Goal: Check status: Check status

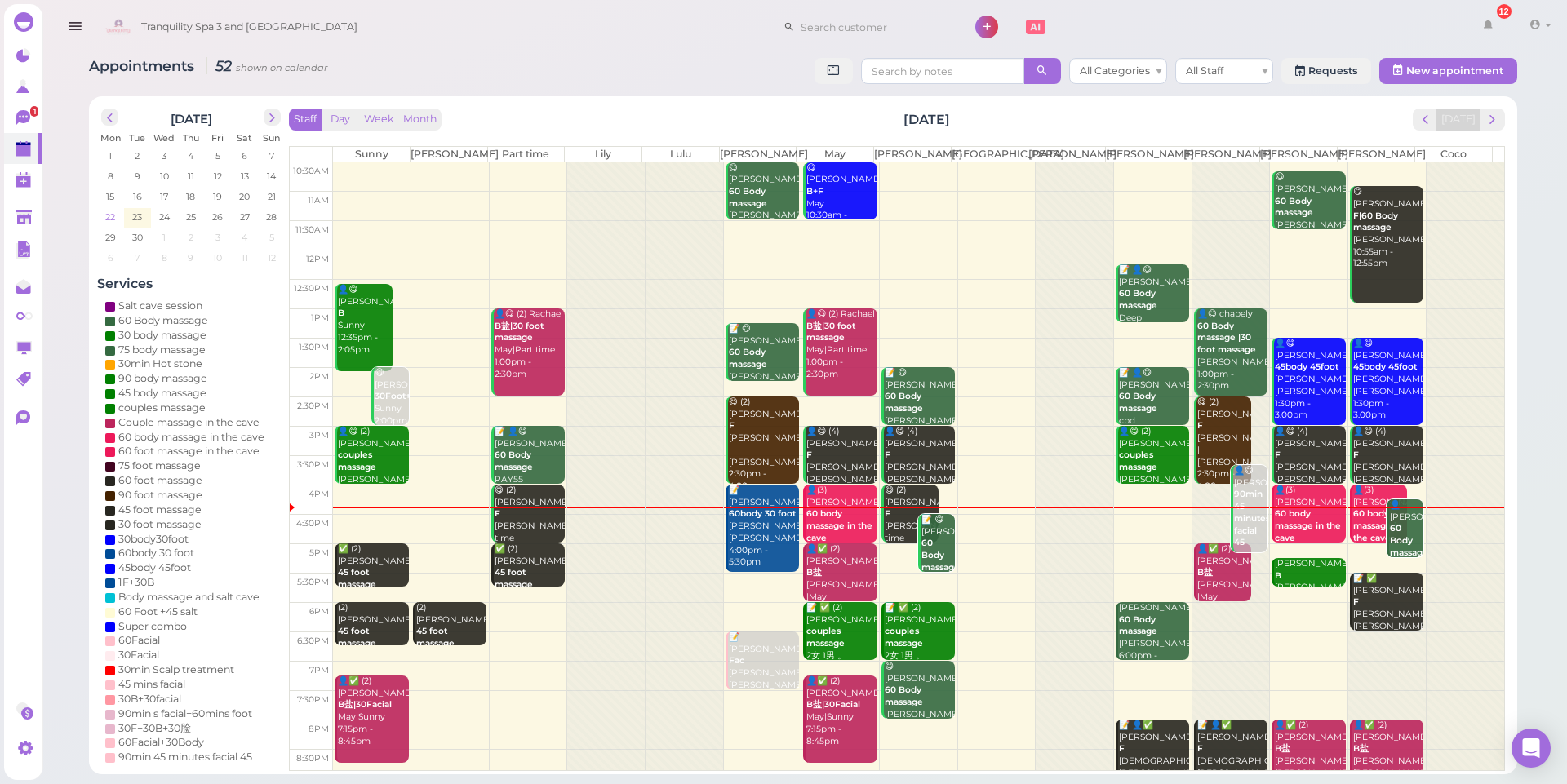
click at [107, 220] on span "22" at bounding box center [110, 217] width 13 height 15
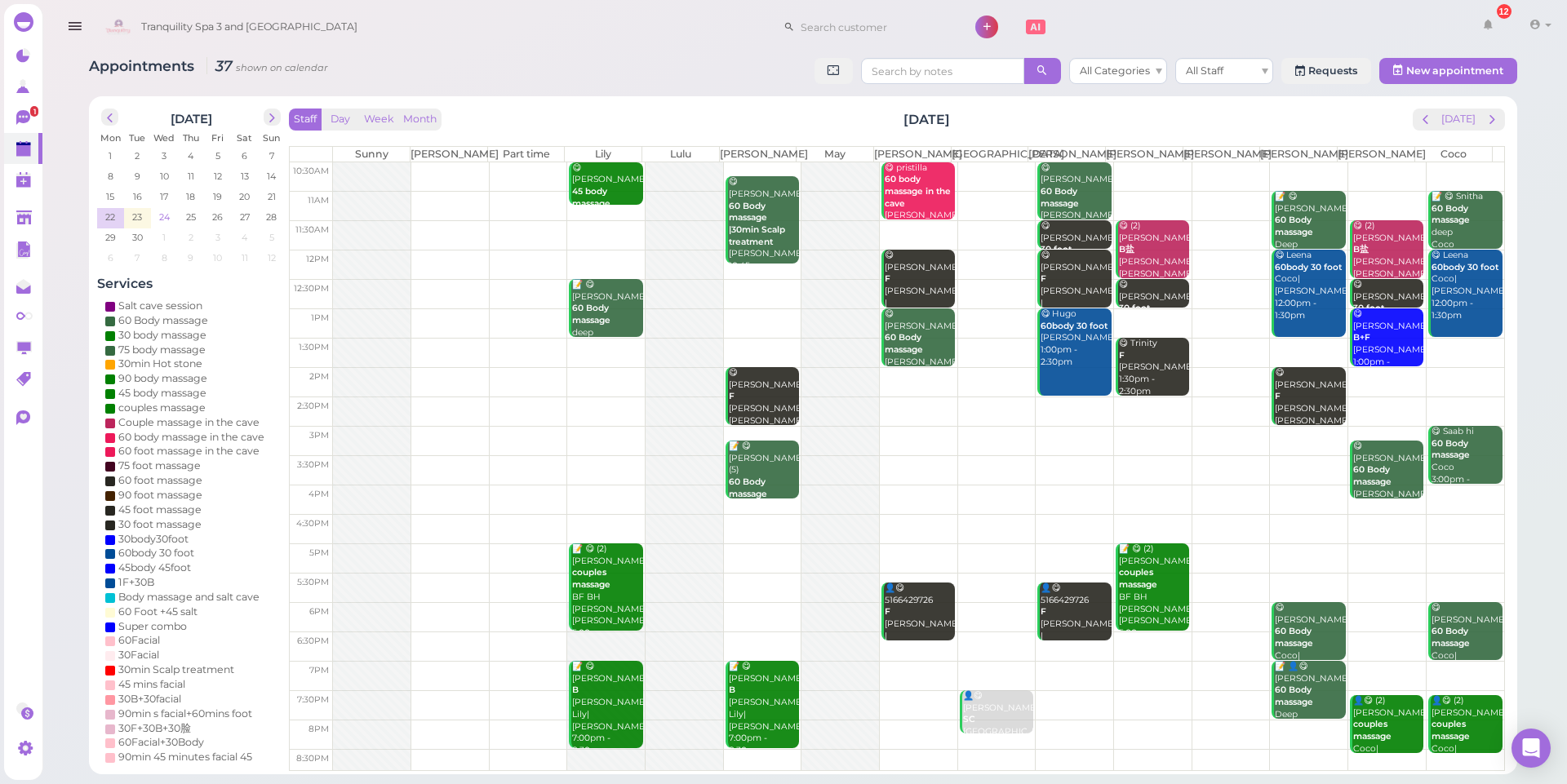
click at [162, 218] on span "24" at bounding box center [164, 217] width 14 height 15
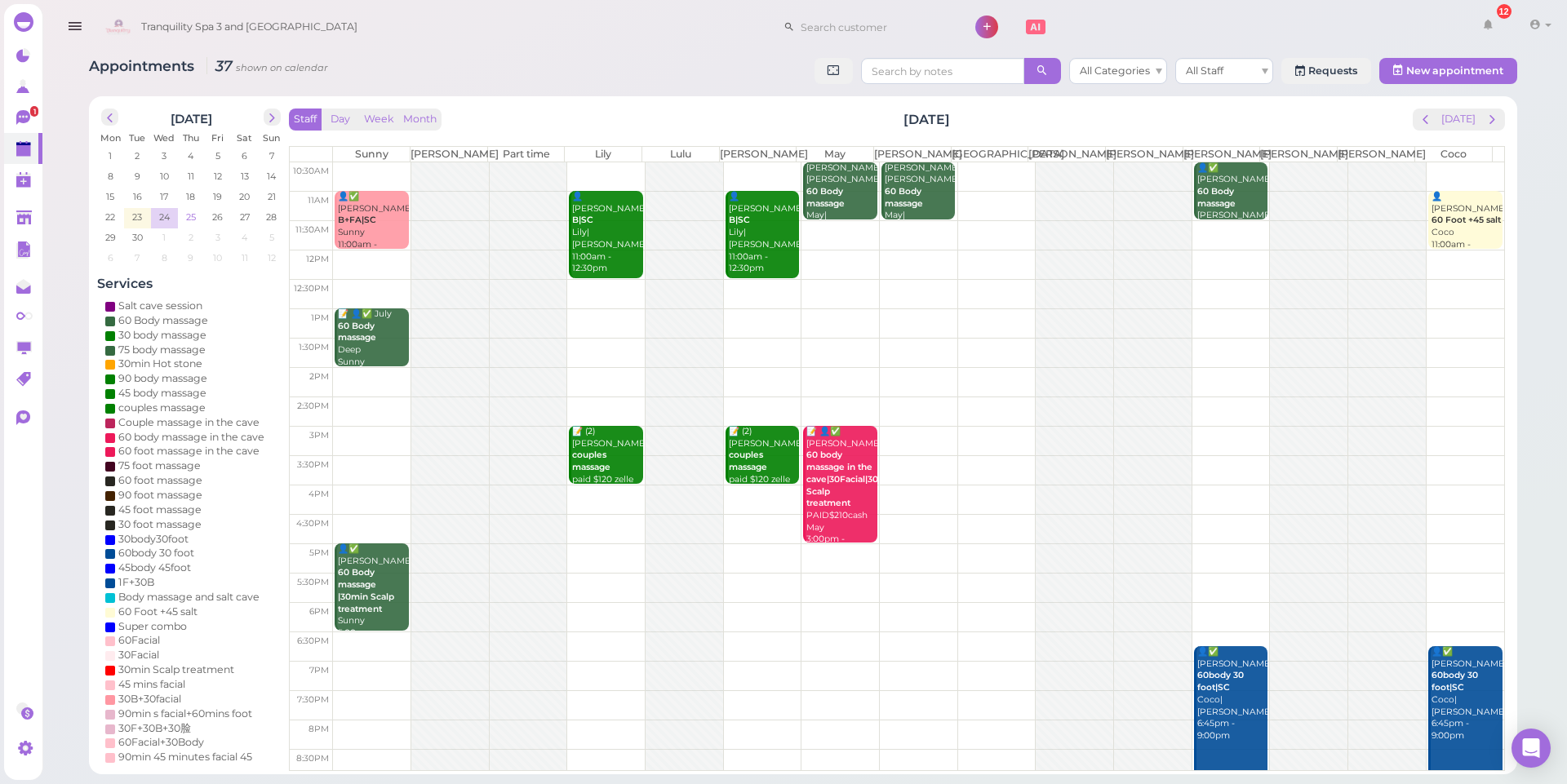
click at [194, 222] on span "25" at bounding box center [191, 217] width 13 height 15
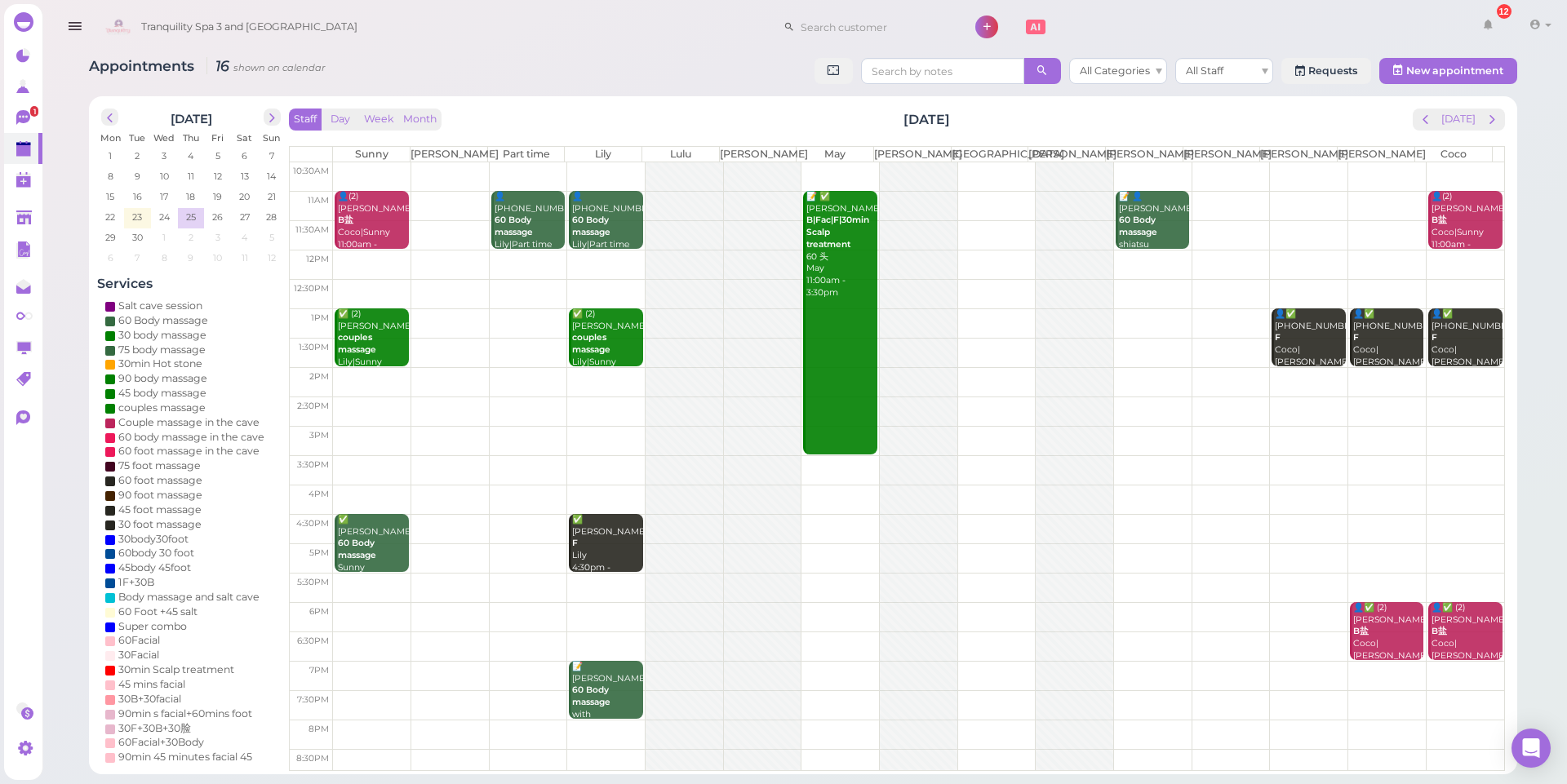
click at [201, 224] on td at bounding box center [191, 224] width 27 height 2
click at [140, 216] on span "23" at bounding box center [137, 217] width 13 height 15
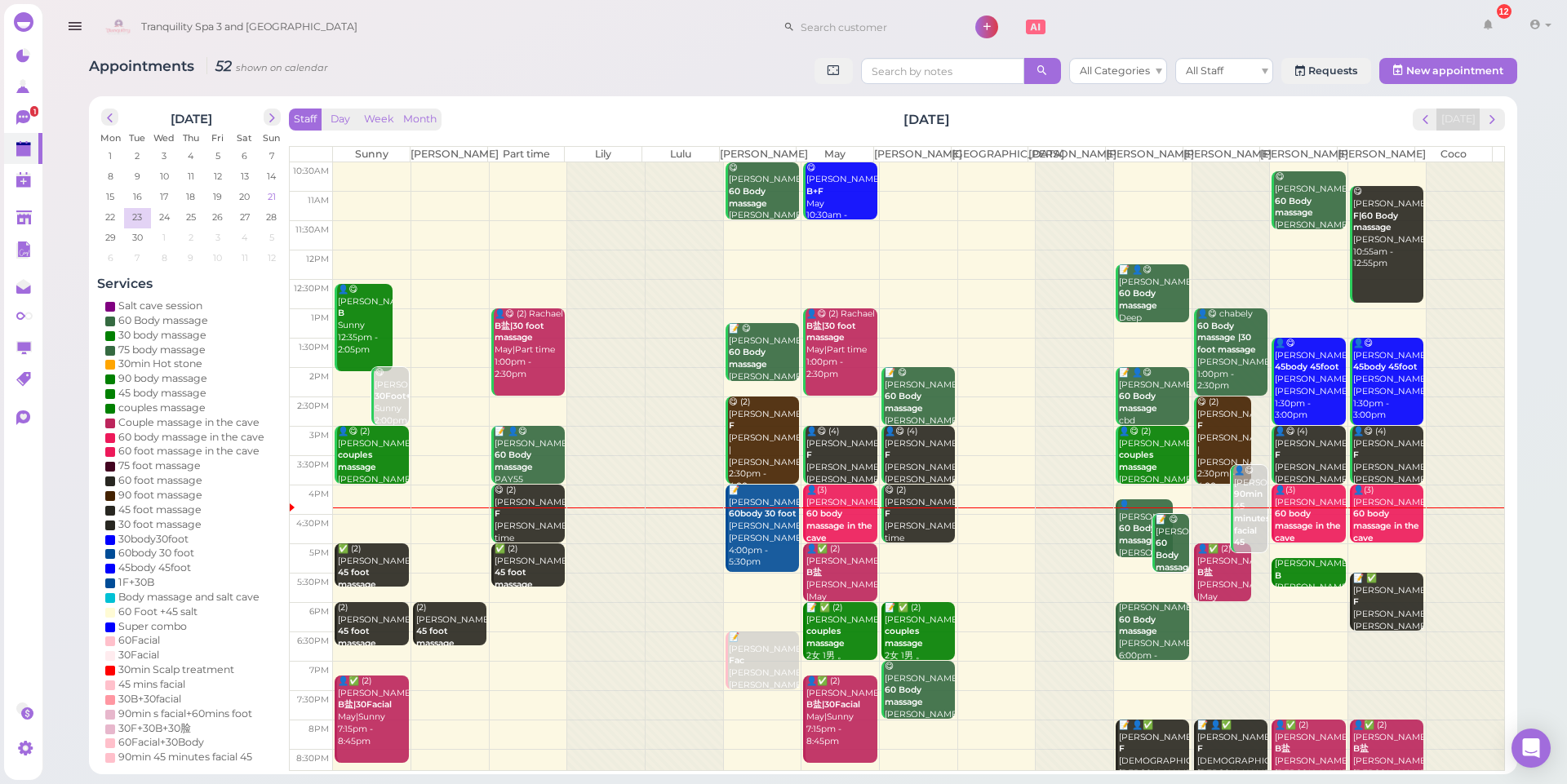
click at [274, 194] on span "21" at bounding box center [272, 197] width 11 height 15
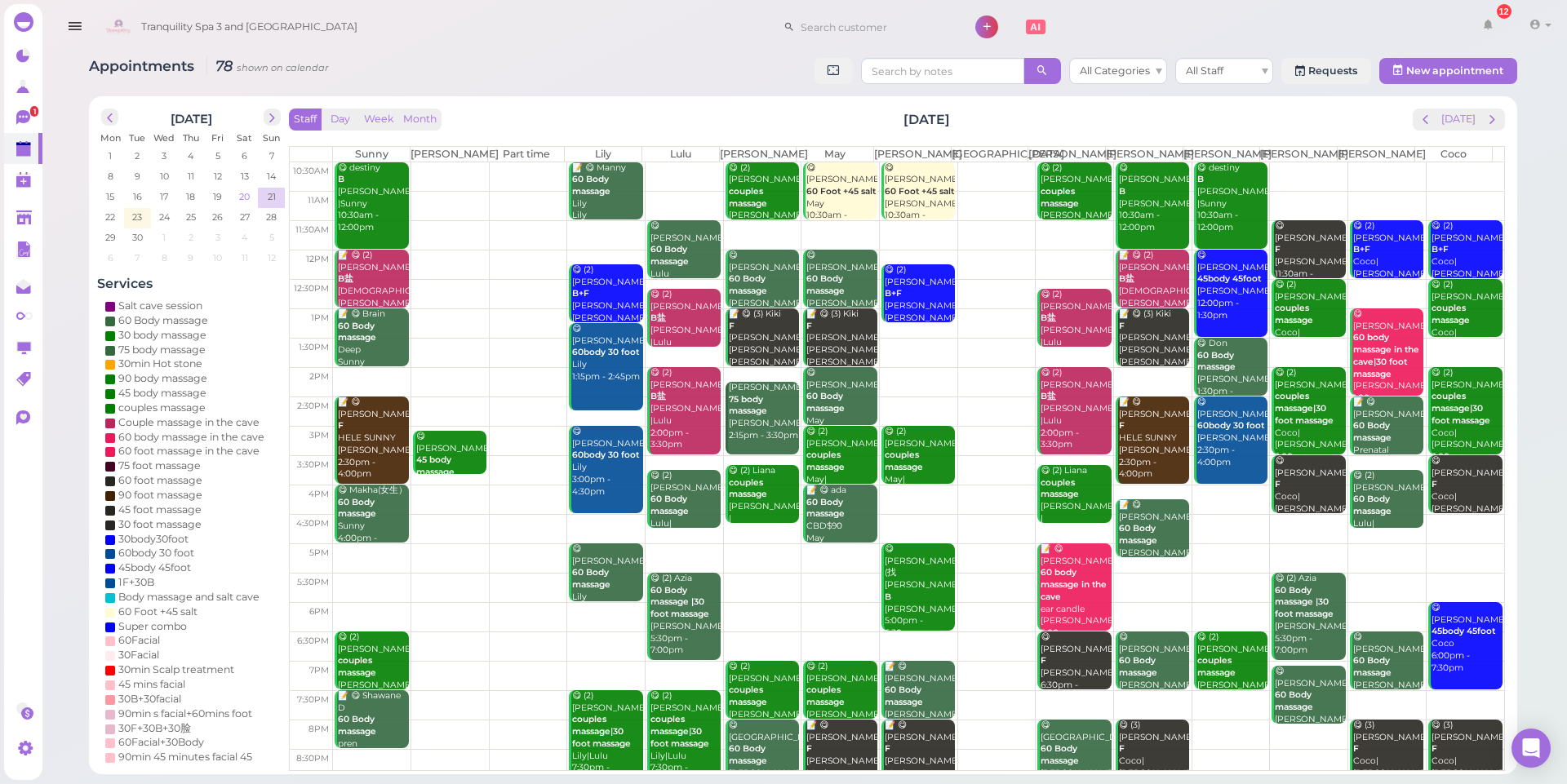
click at [244, 195] on span "20" at bounding box center [244, 197] width 14 height 15
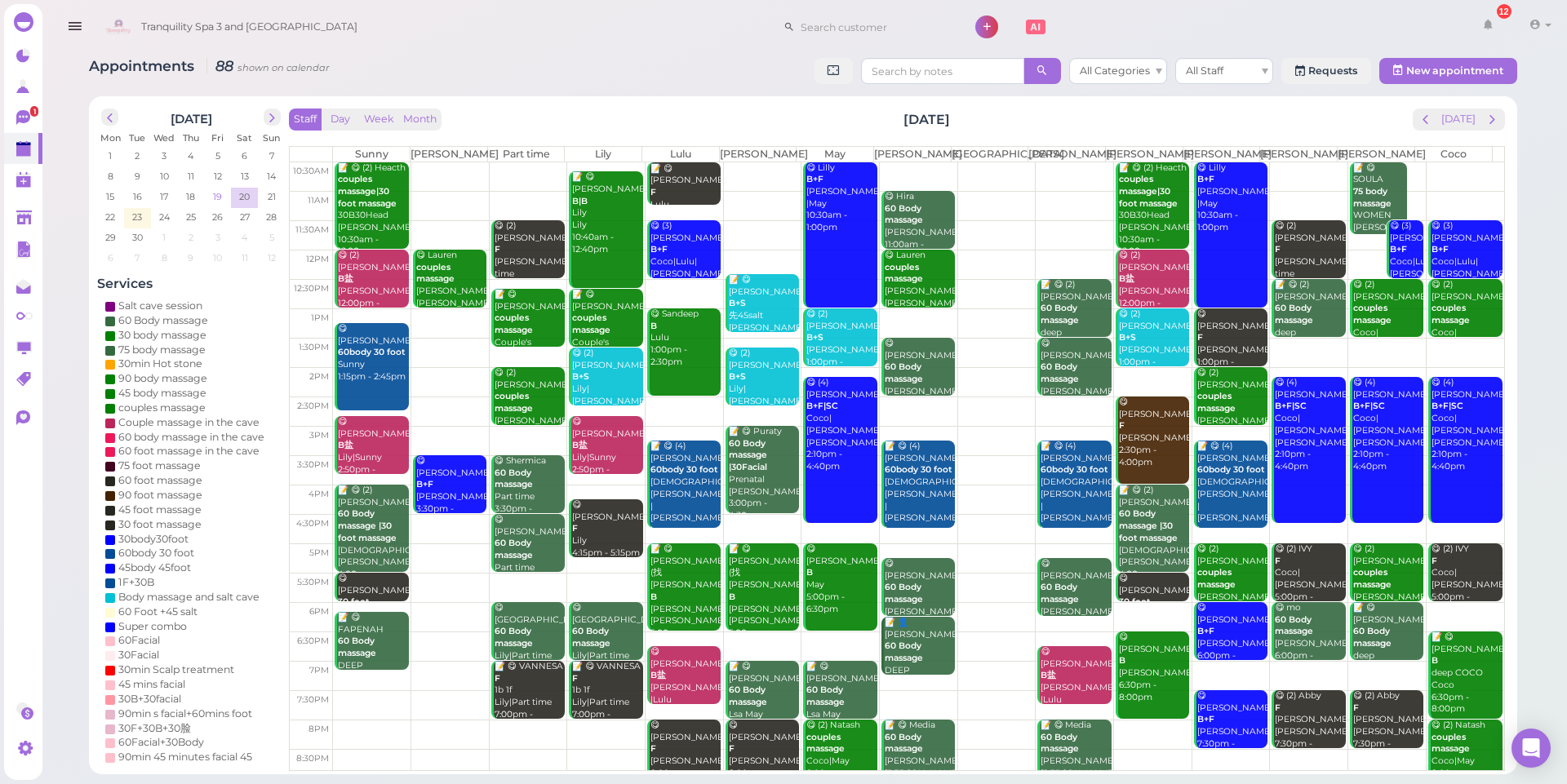
click at [225, 199] on td "19" at bounding box center [217, 195] width 27 height 16
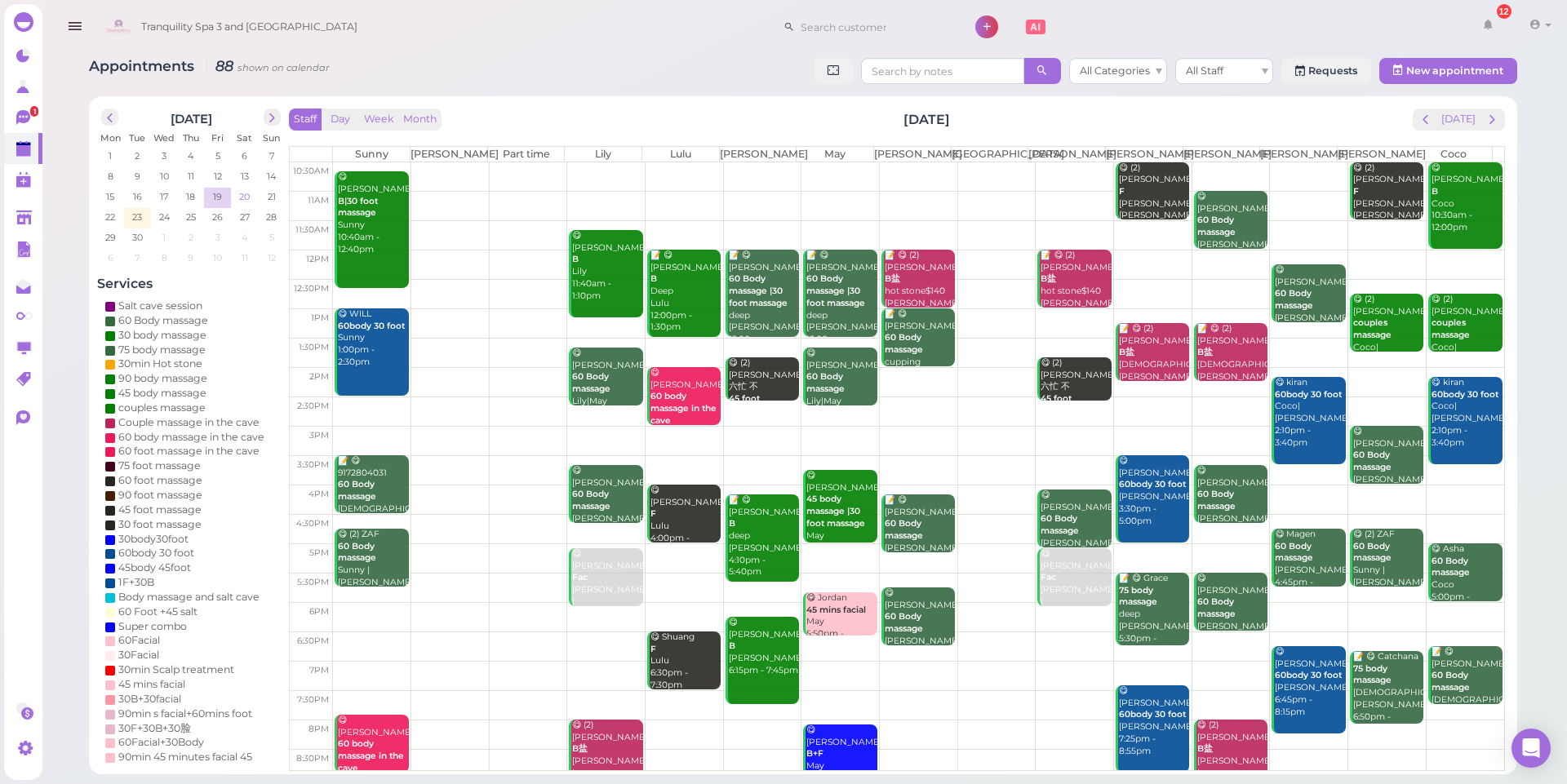
click at [244, 199] on span "20" at bounding box center [244, 197] width 14 height 15
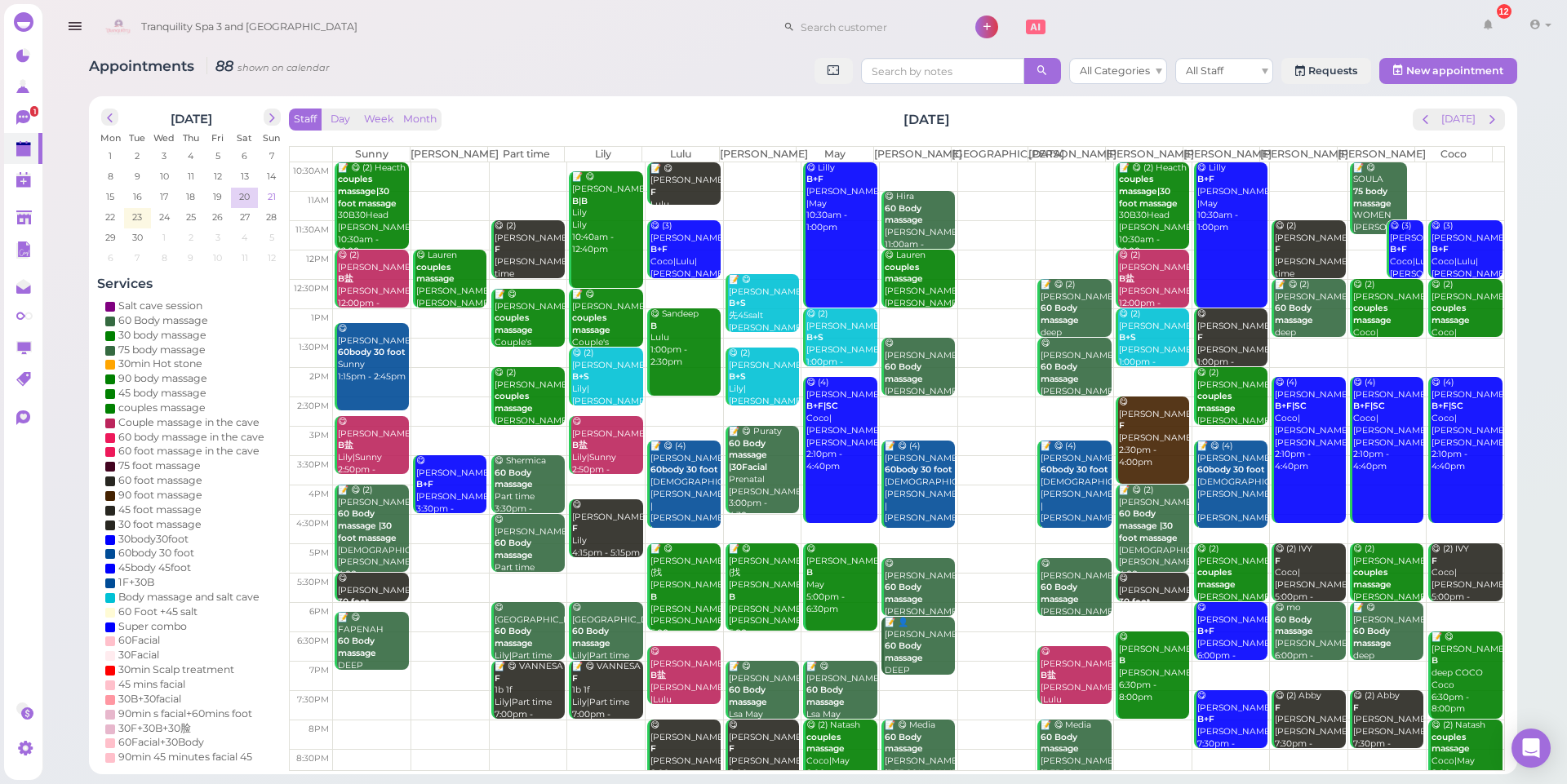
click at [276, 199] on span "21" at bounding box center [272, 197] width 11 height 15
